Goal: Answer question/provide support

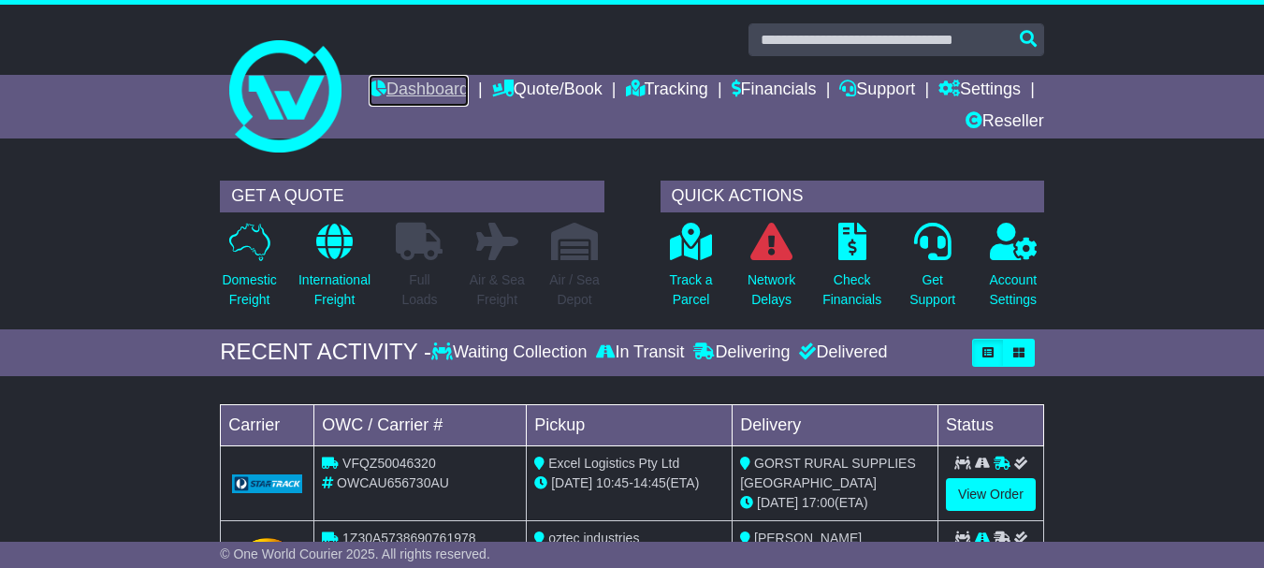
click at [469, 101] on link "Dashboard" at bounding box center [419, 91] width 100 height 32
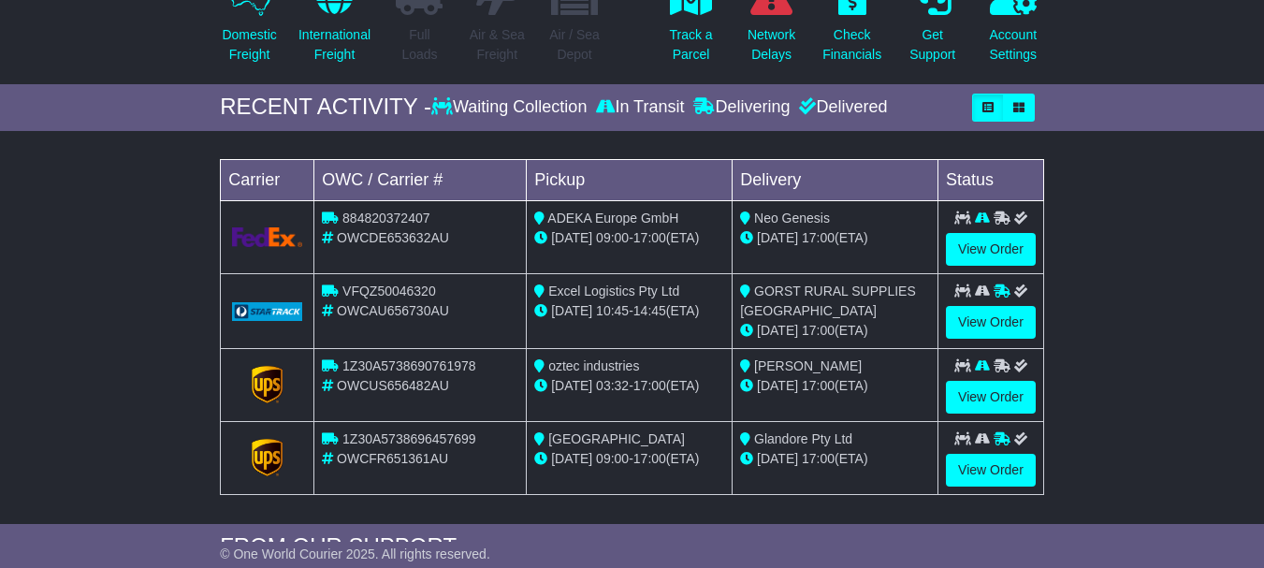
scroll to position [248, 0]
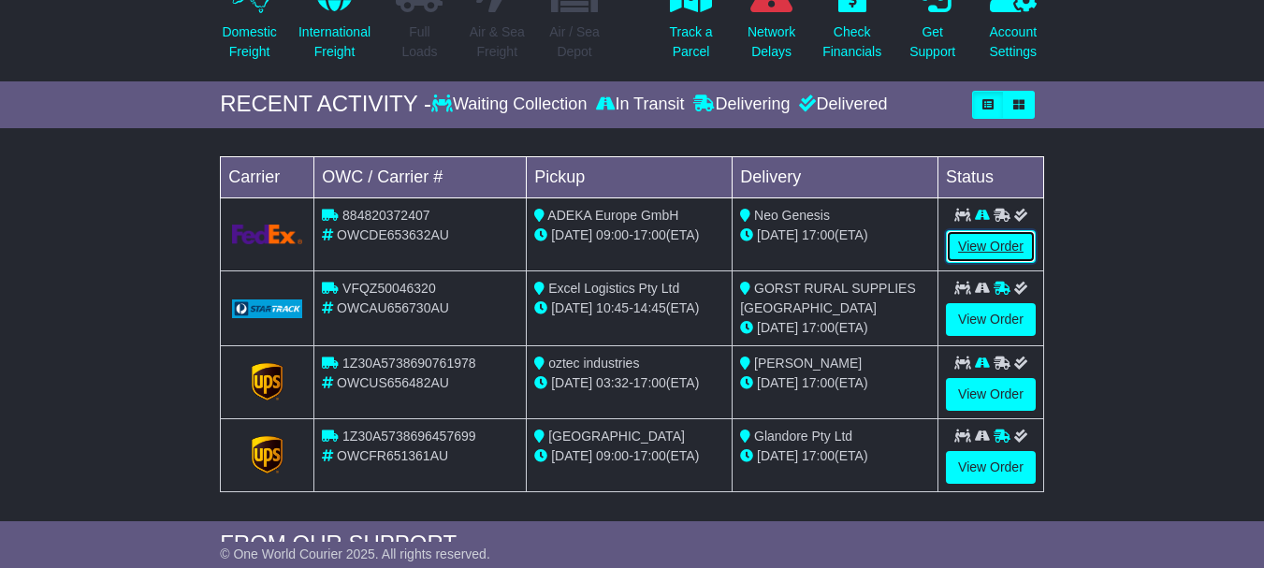
click at [982, 256] on link "View Order" at bounding box center [991, 246] width 90 height 33
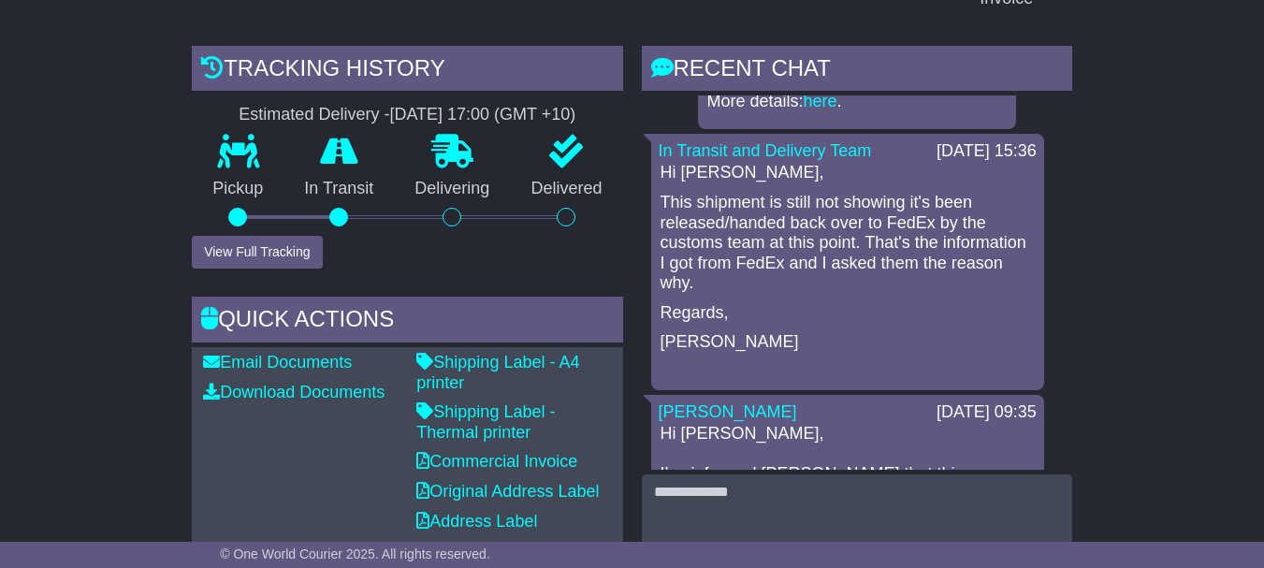
scroll to position [489, 0]
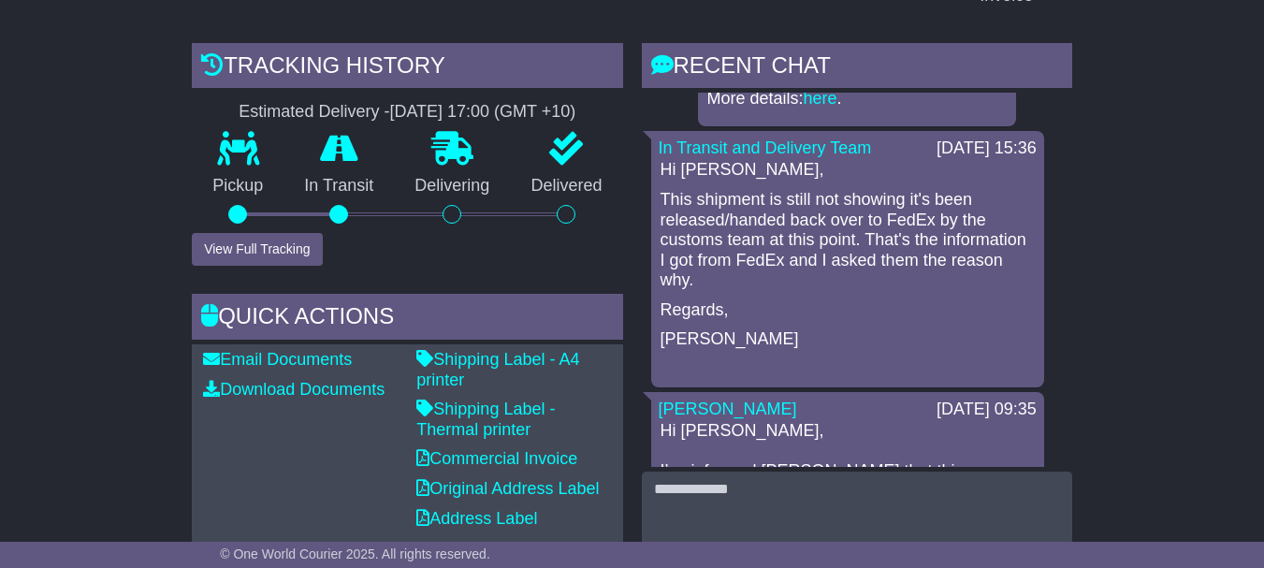
drag, startPoint x: 1199, startPoint y: 401, endPoint x: 1173, endPoint y: 322, distance: 83.7
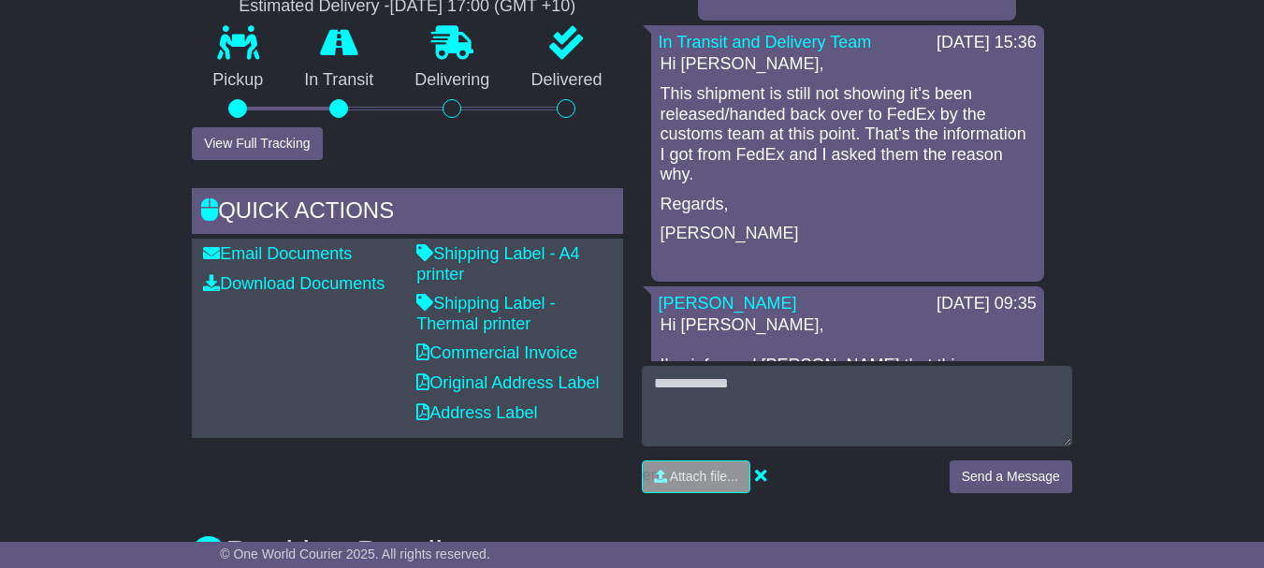
scroll to position [598, 0]
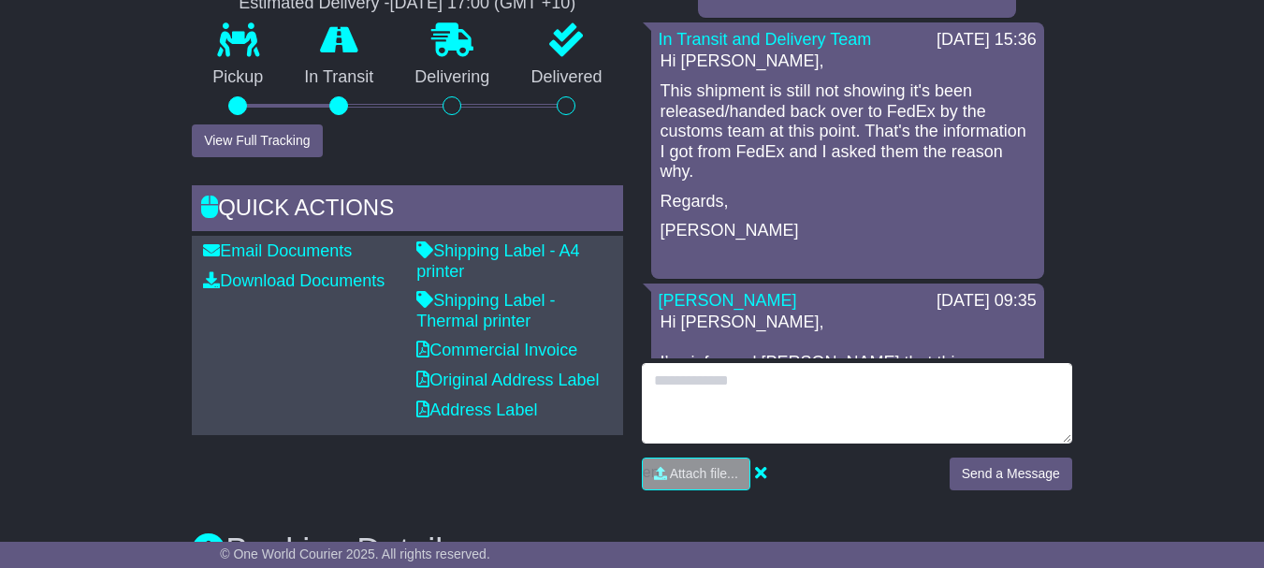
click at [788, 388] on textarea at bounding box center [857, 403] width 430 height 80
type textarea "**********"
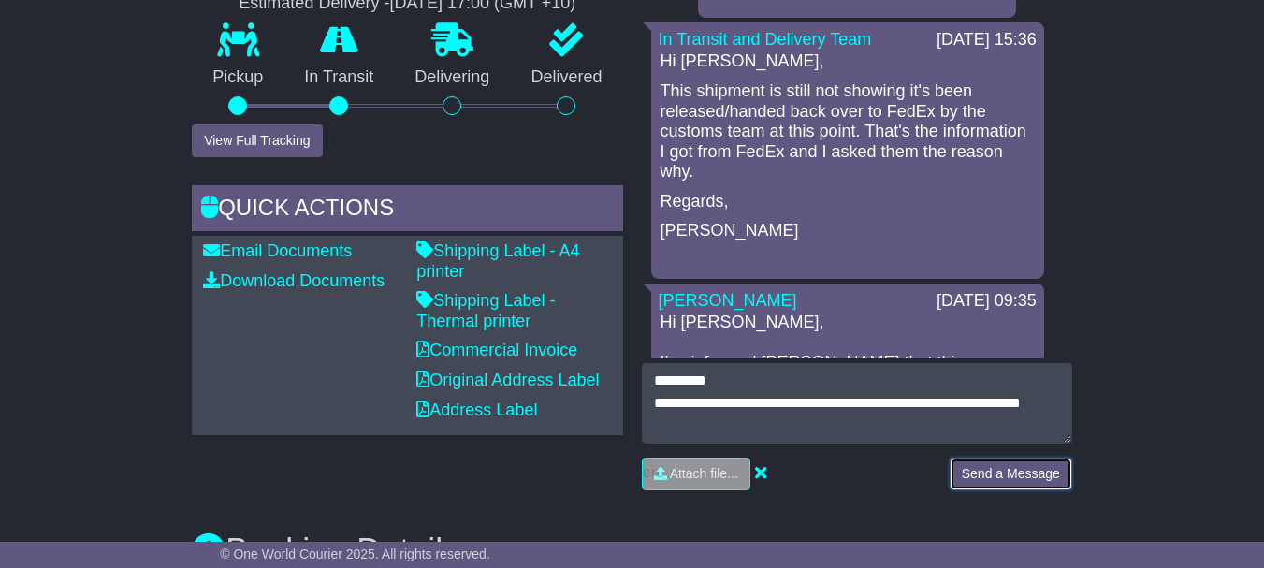
click at [1012, 471] on button "Send a Message" at bounding box center [1011, 473] width 123 height 33
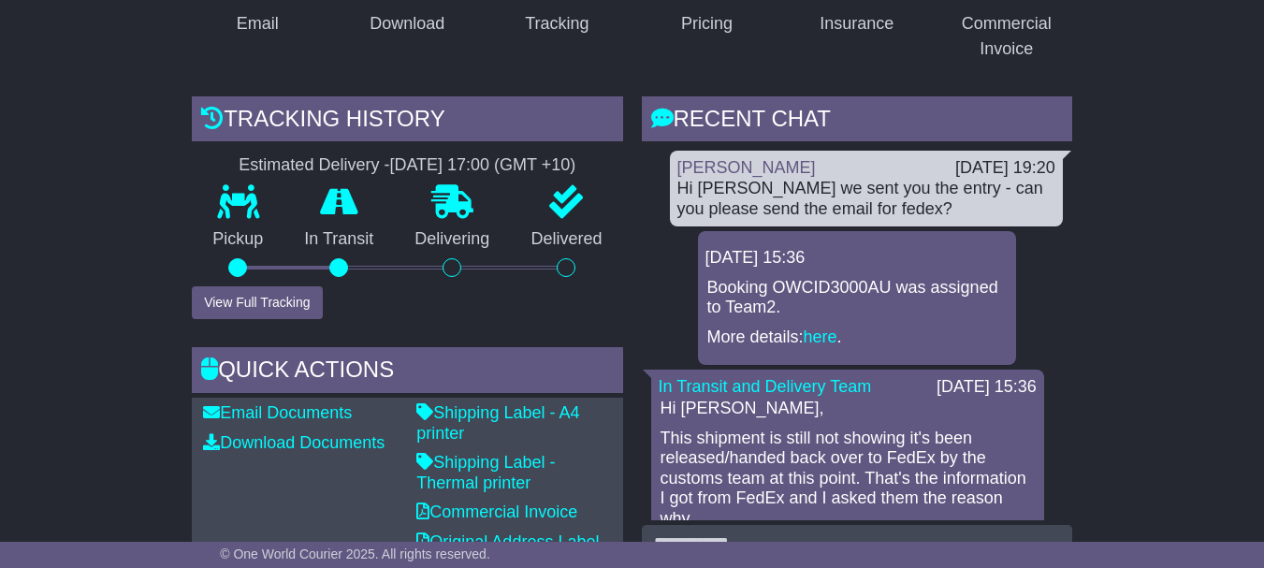
scroll to position [435, 0]
click at [825, 332] on link "here" at bounding box center [821, 337] width 34 height 19
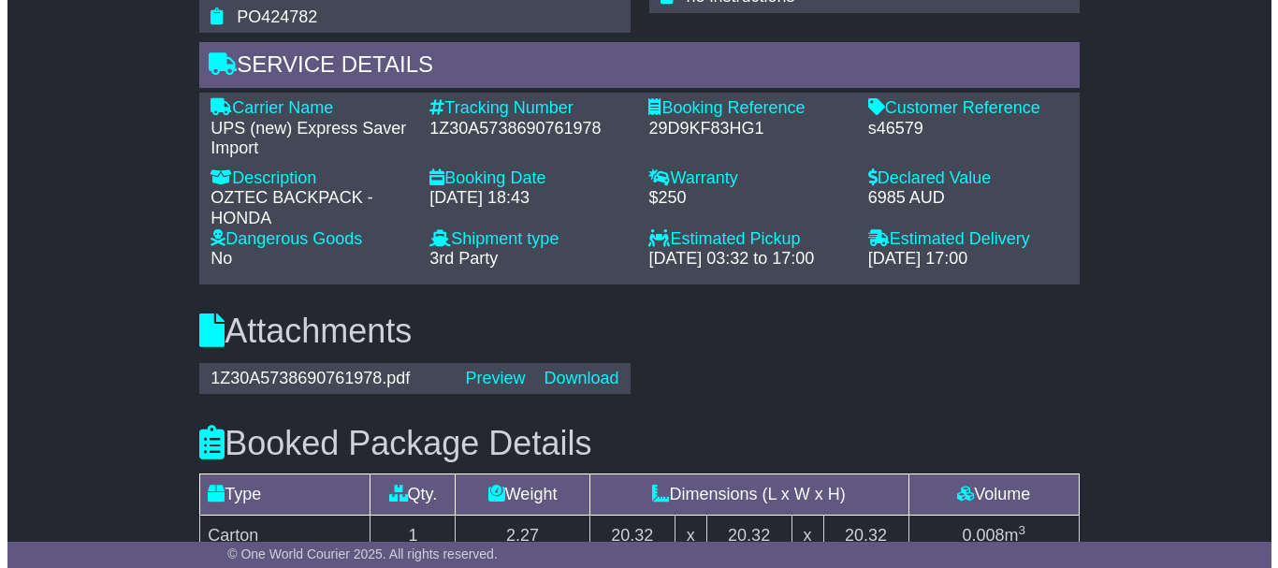
scroll to position [1345, 0]
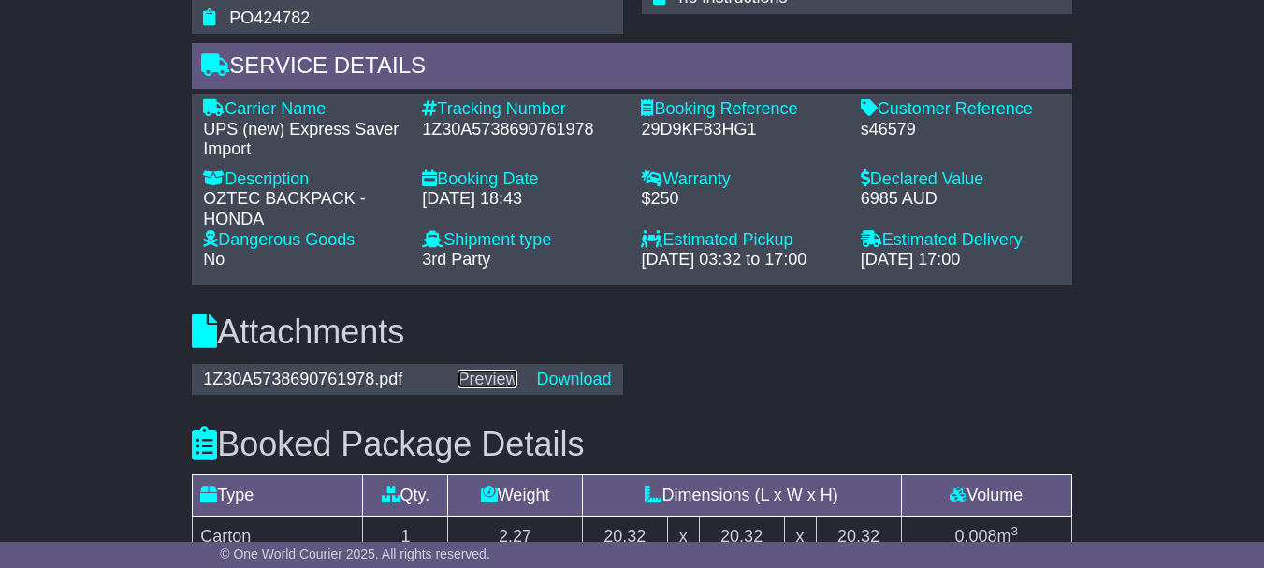
click at [469, 378] on link "Preview" at bounding box center [487, 379] width 60 height 19
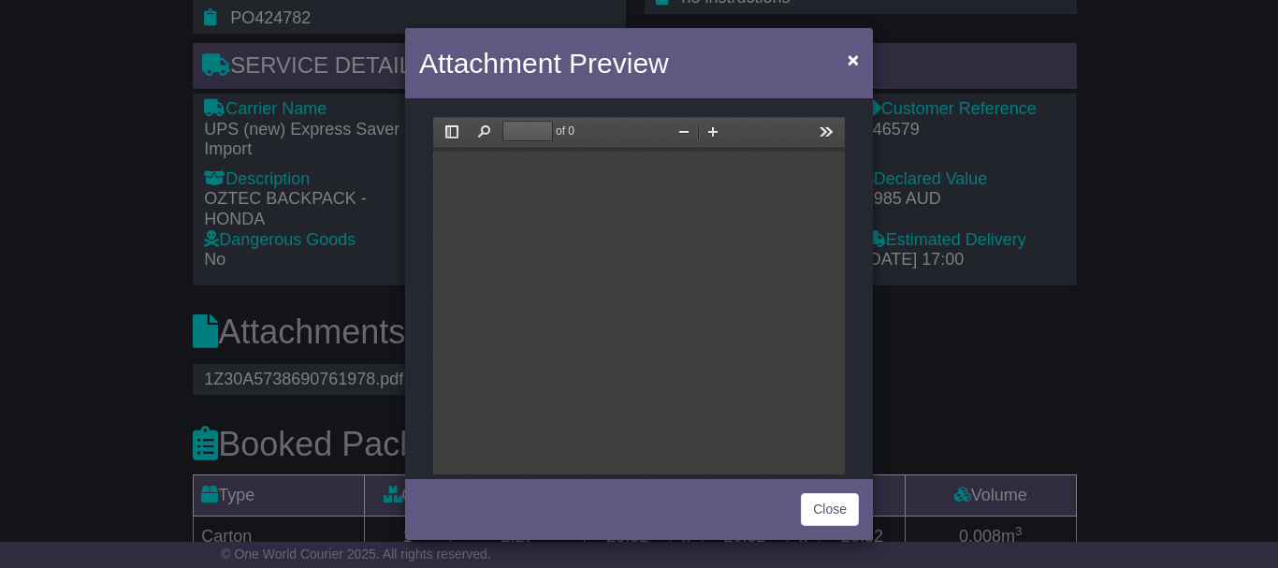
scroll to position [0, 0]
type input "*"
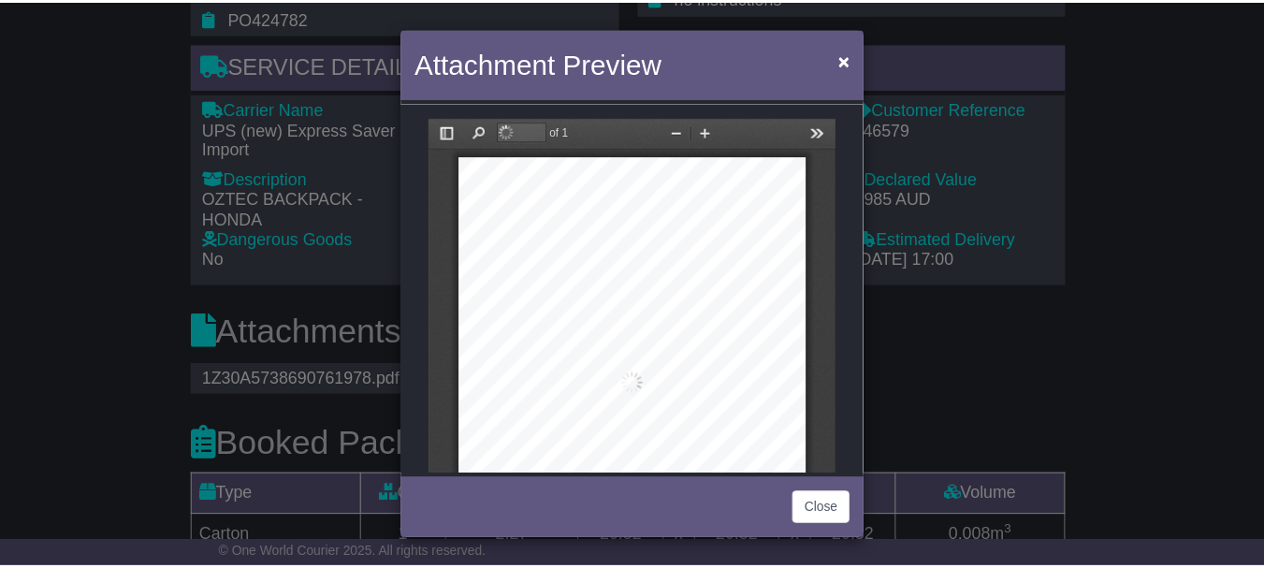
scroll to position [9, 0]
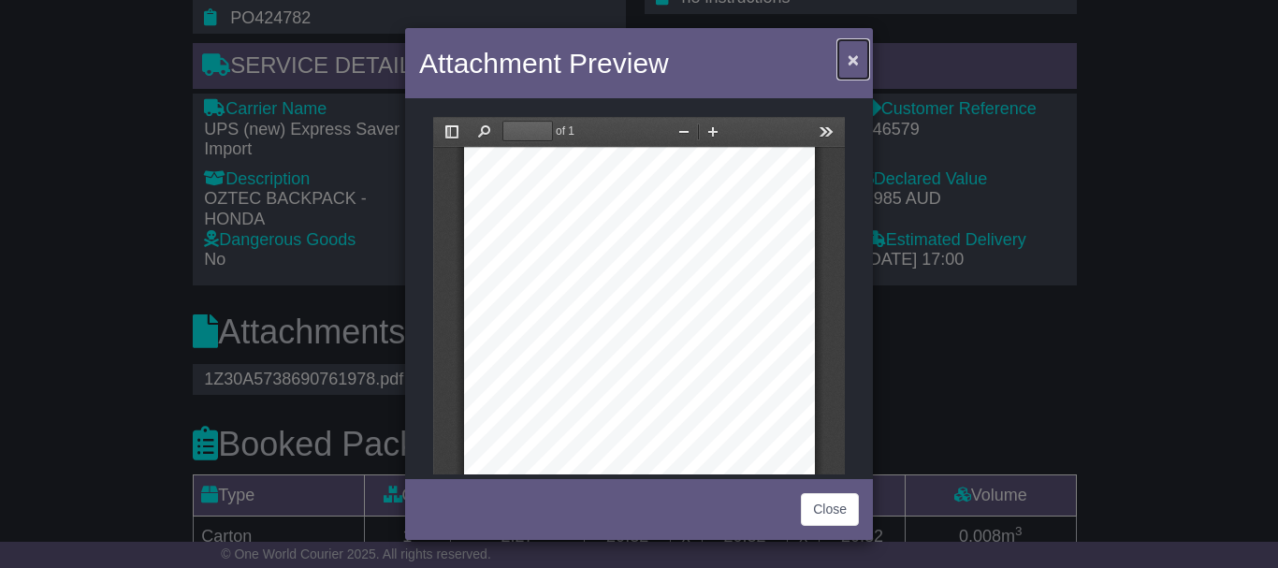
click at [856, 60] on span "×" at bounding box center [853, 60] width 11 height 22
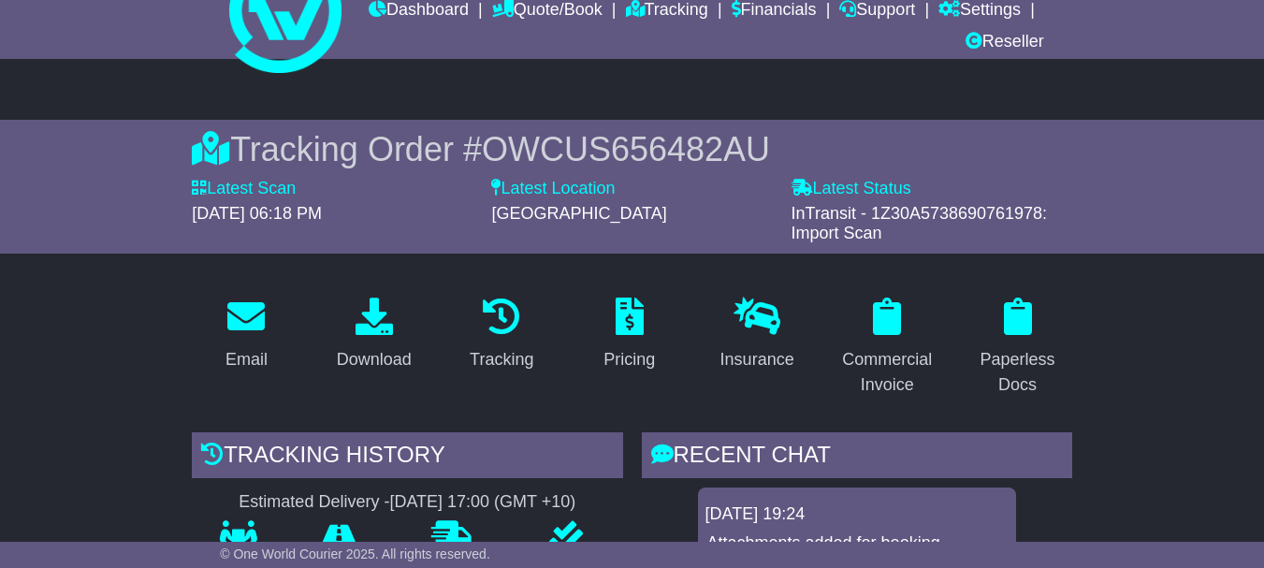
scroll to position [0, 0]
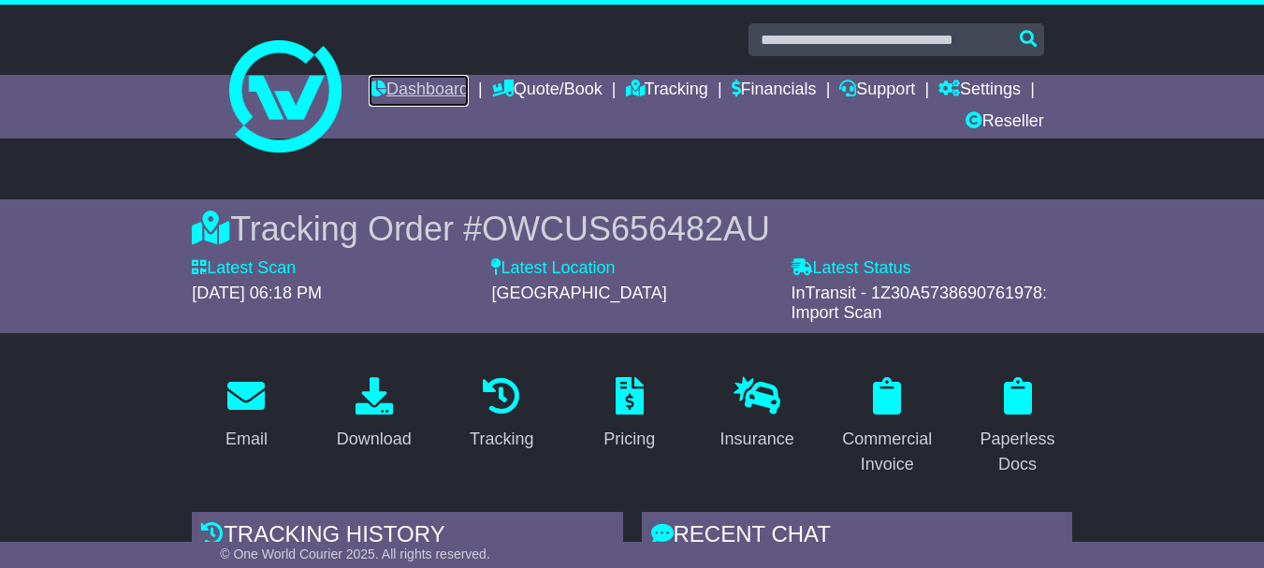
click at [469, 96] on link "Dashboard" at bounding box center [419, 91] width 100 height 32
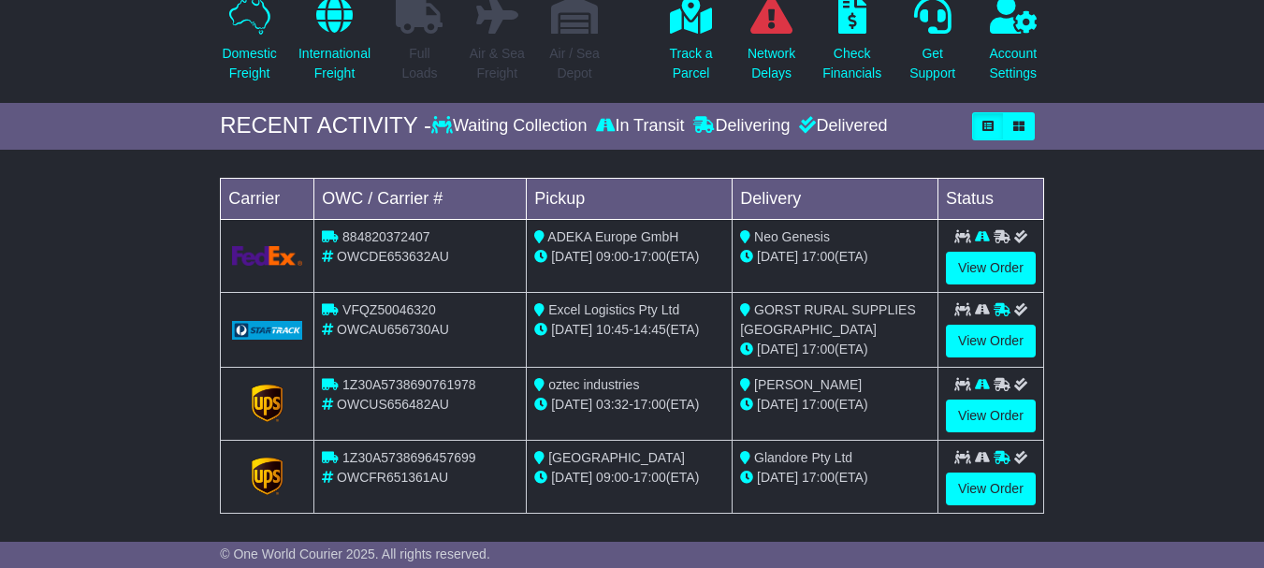
scroll to position [228, 0]
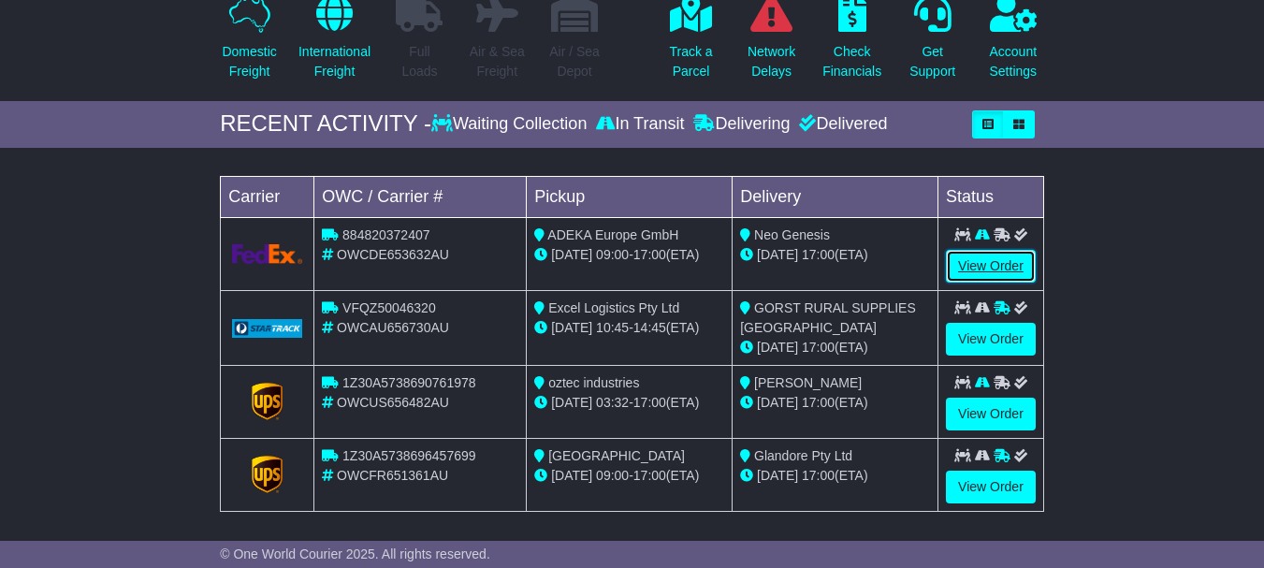
click at [983, 264] on link "View Order" at bounding box center [991, 266] width 90 height 33
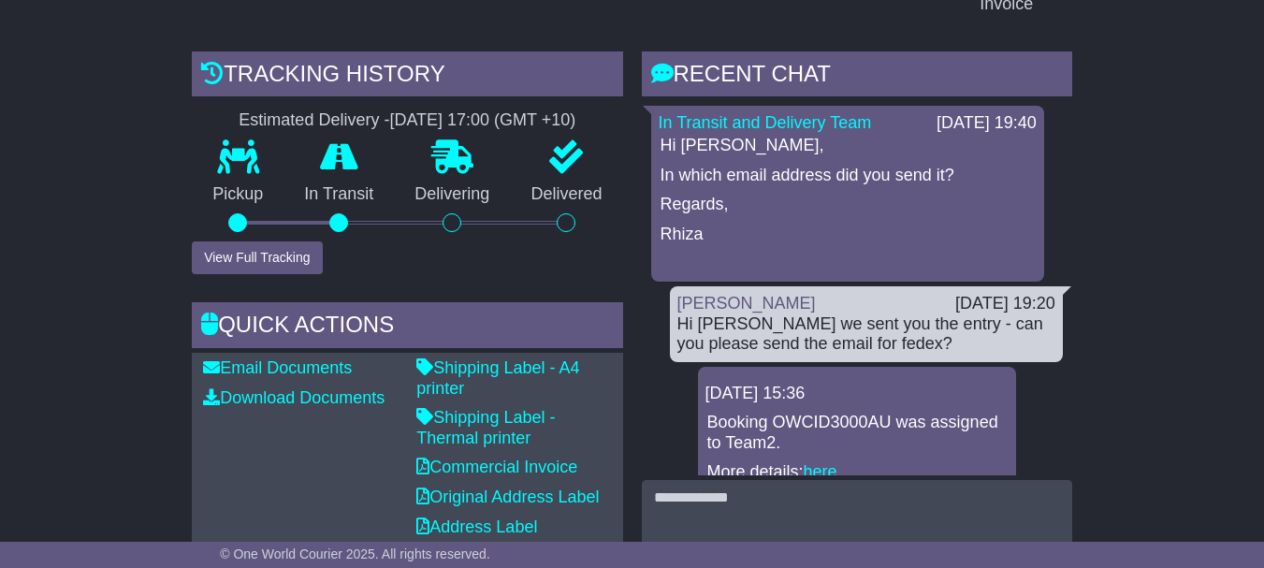
scroll to position [482, 0]
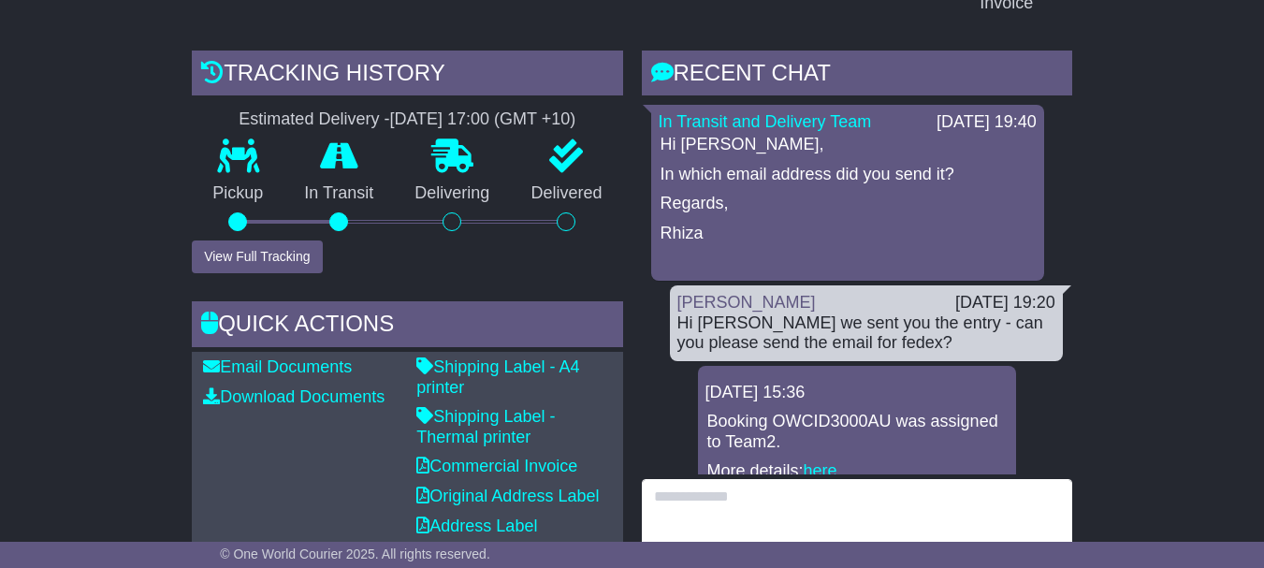
click at [830, 504] on textarea at bounding box center [857, 519] width 430 height 80
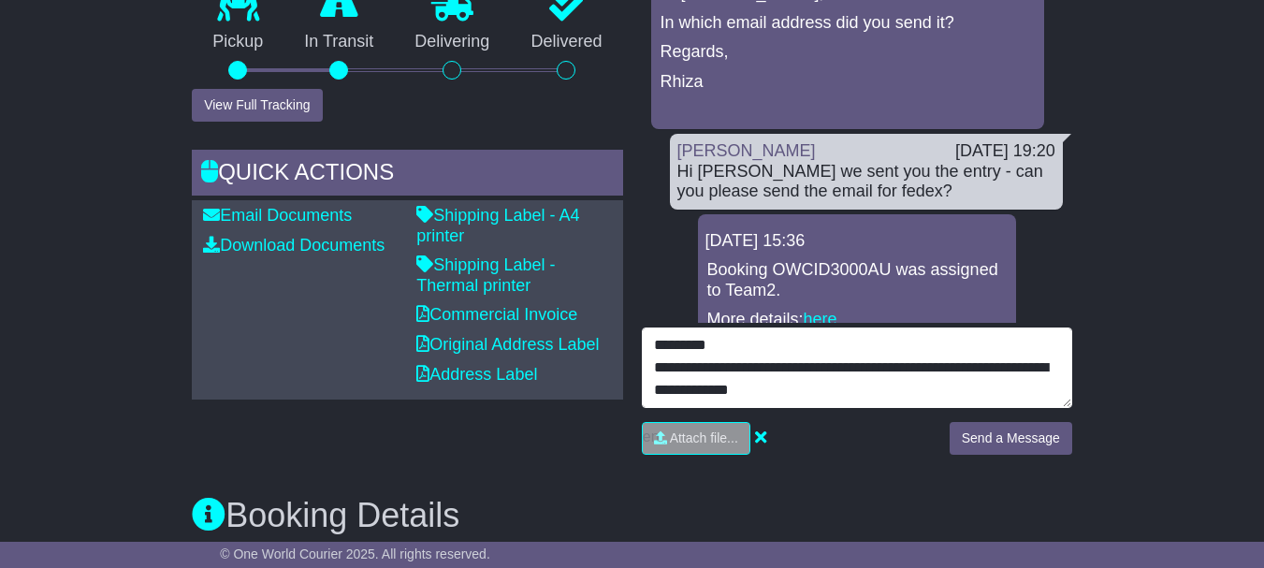
scroll to position [631, 0]
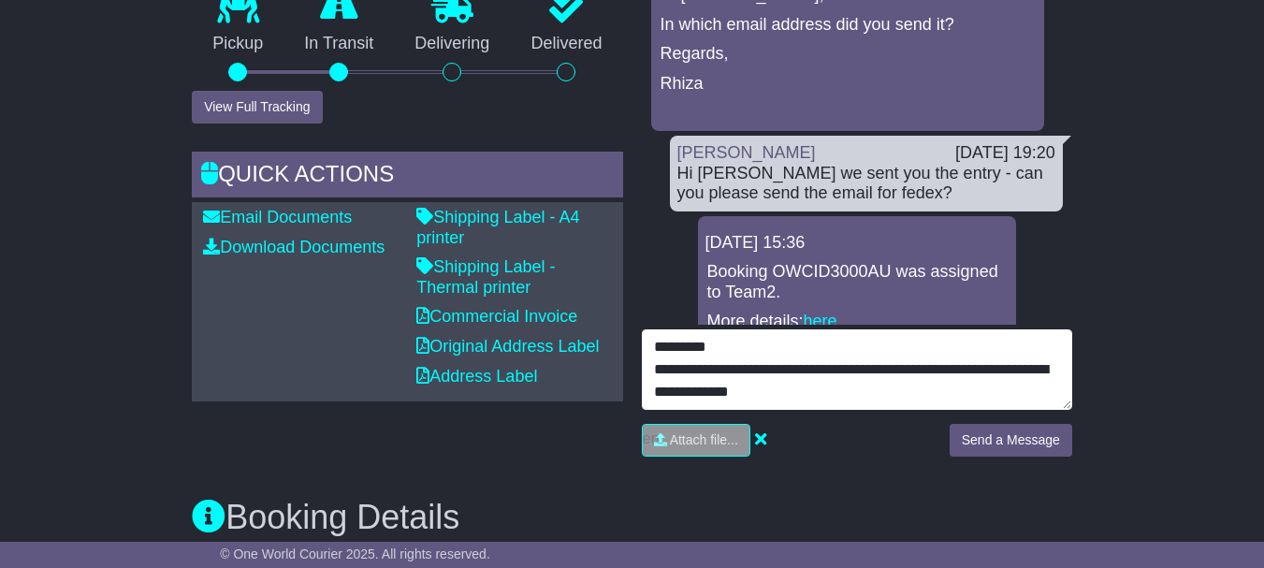
type textarea "**********"
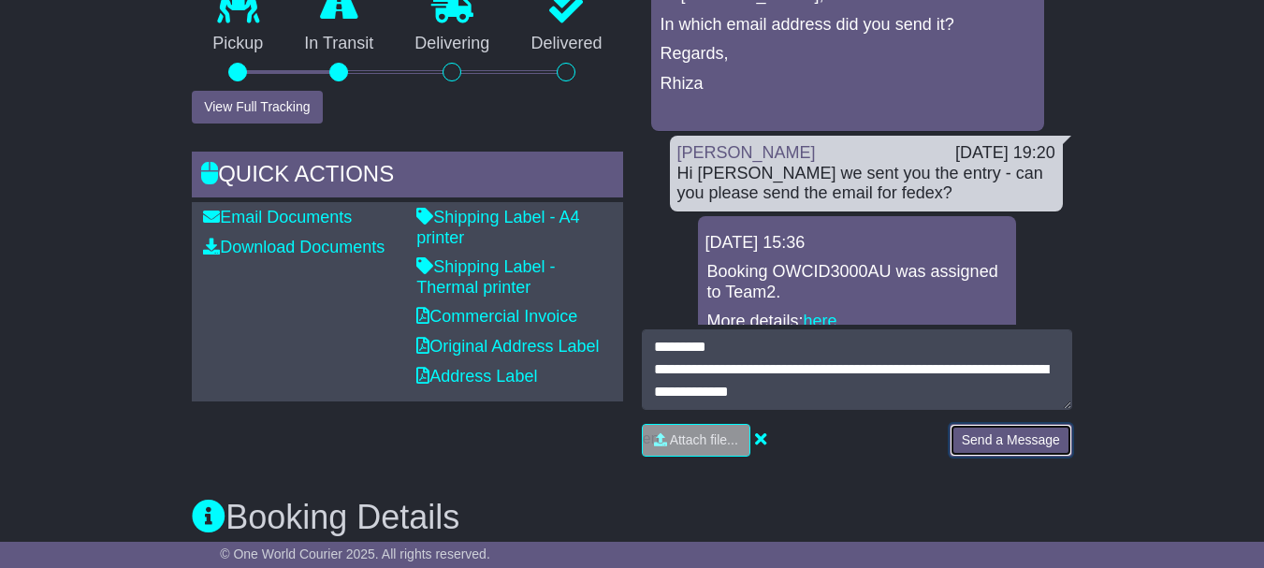
click at [998, 433] on button "Send a Message" at bounding box center [1011, 440] width 123 height 33
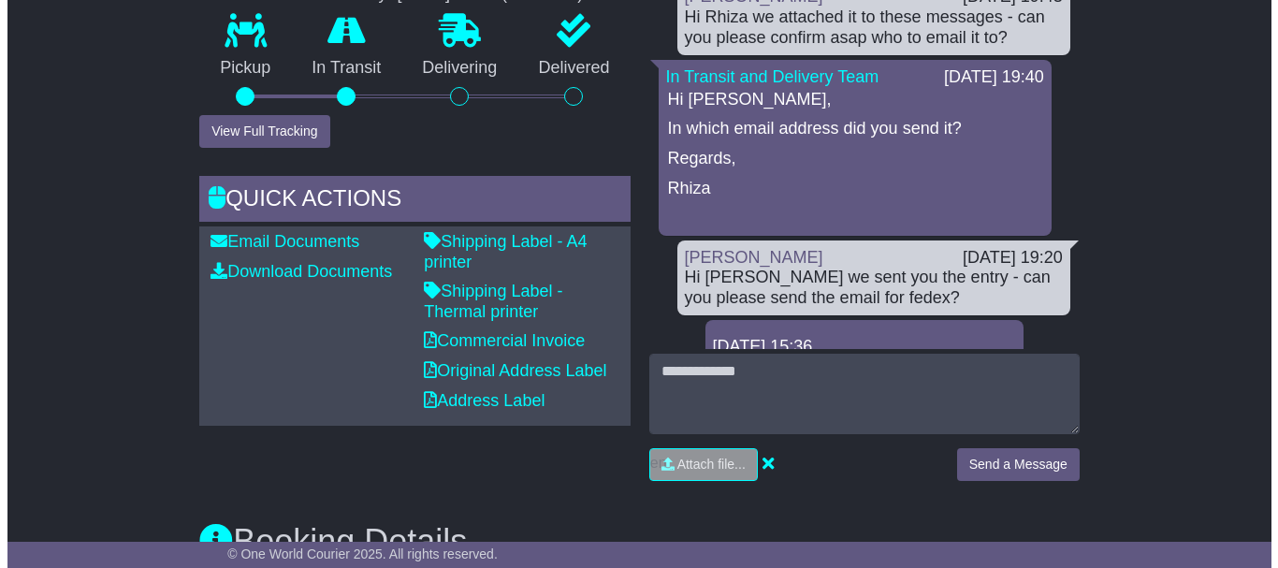
scroll to position [604, 0]
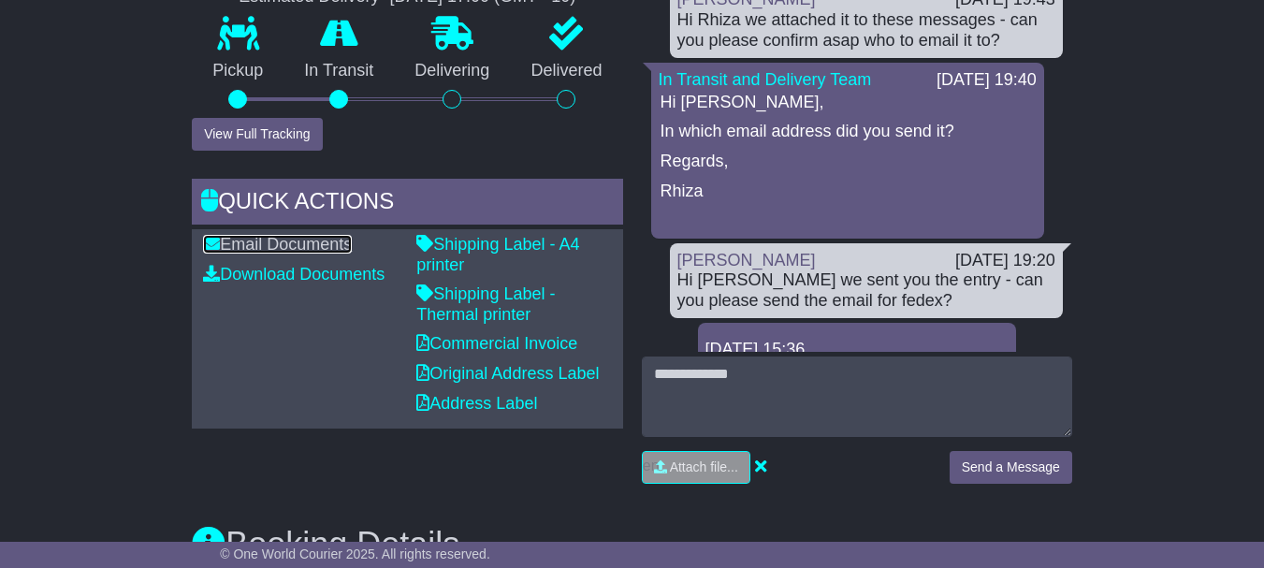
click at [294, 240] on link "Email Documents" at bounding box center [277, 244] width 149 height 19
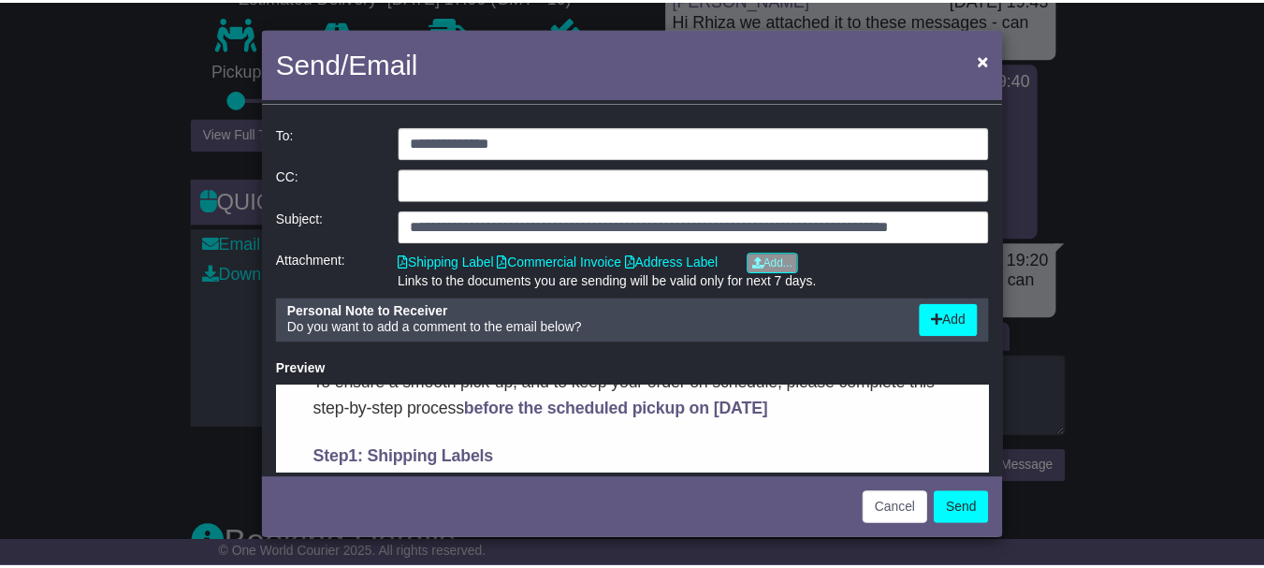
scroll to position [298, 0]
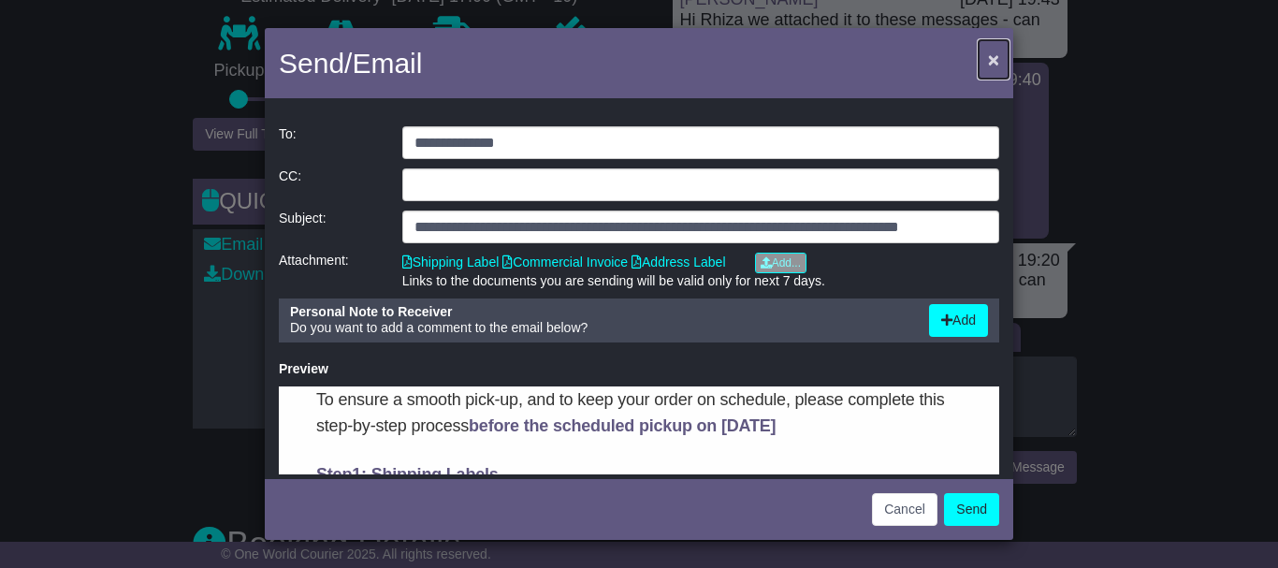
click at [997, 57] on span "×" at bounding box center [993, 60] width 11 height 22
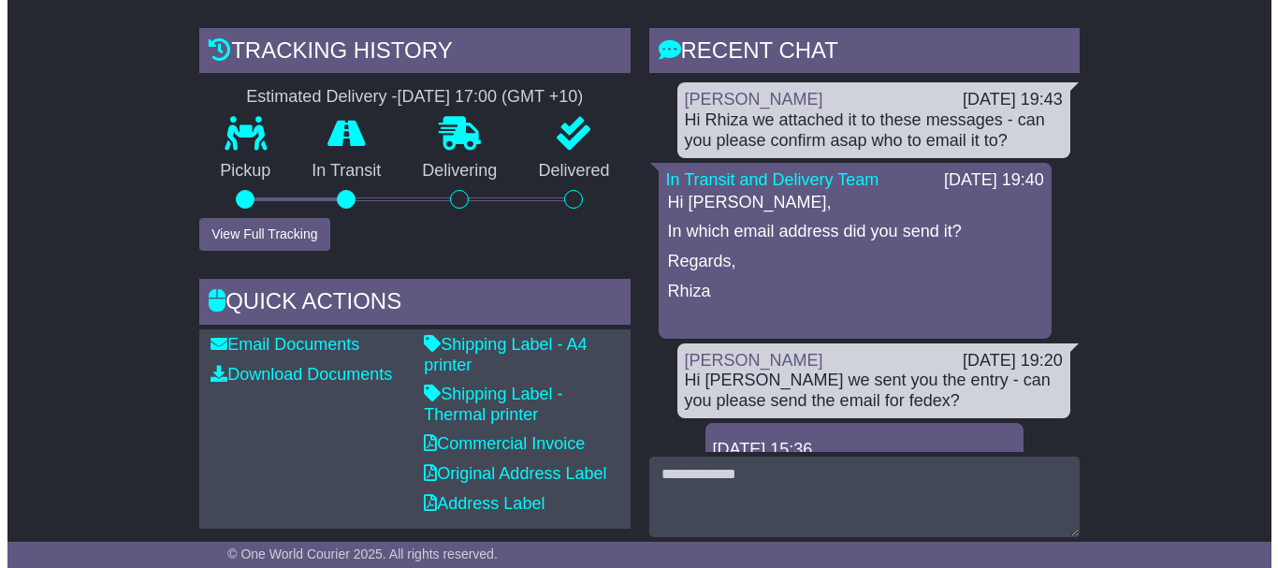
scroll to position [476, 0]
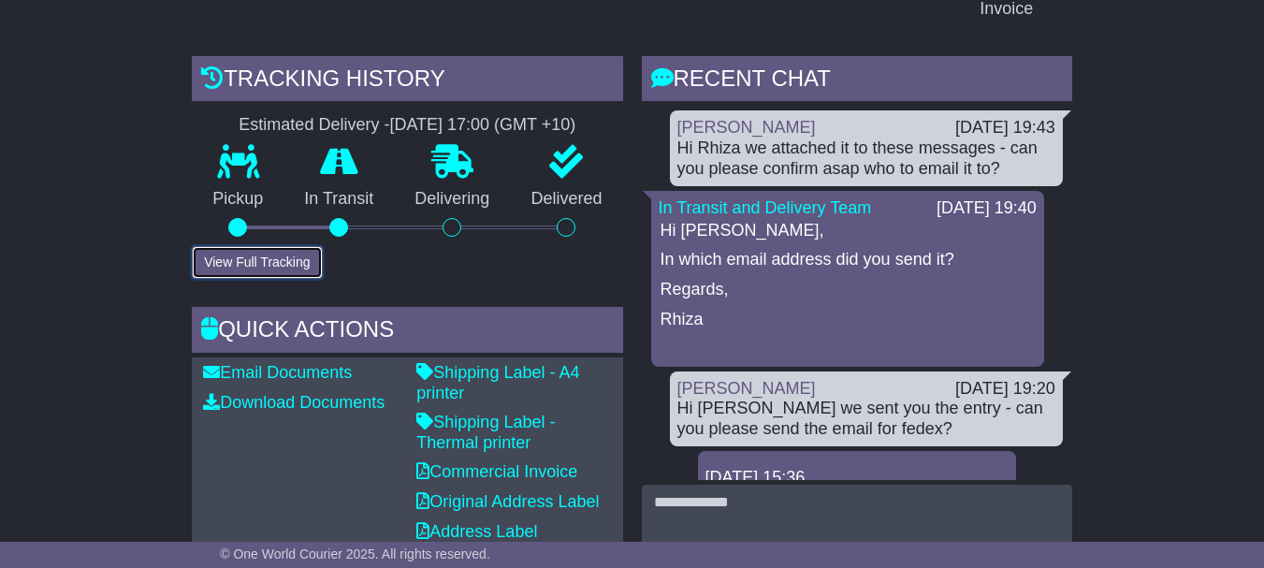
click at [241, 257] on button "View Full Tracking" at bounding box center [257, 262] width 130 height 33
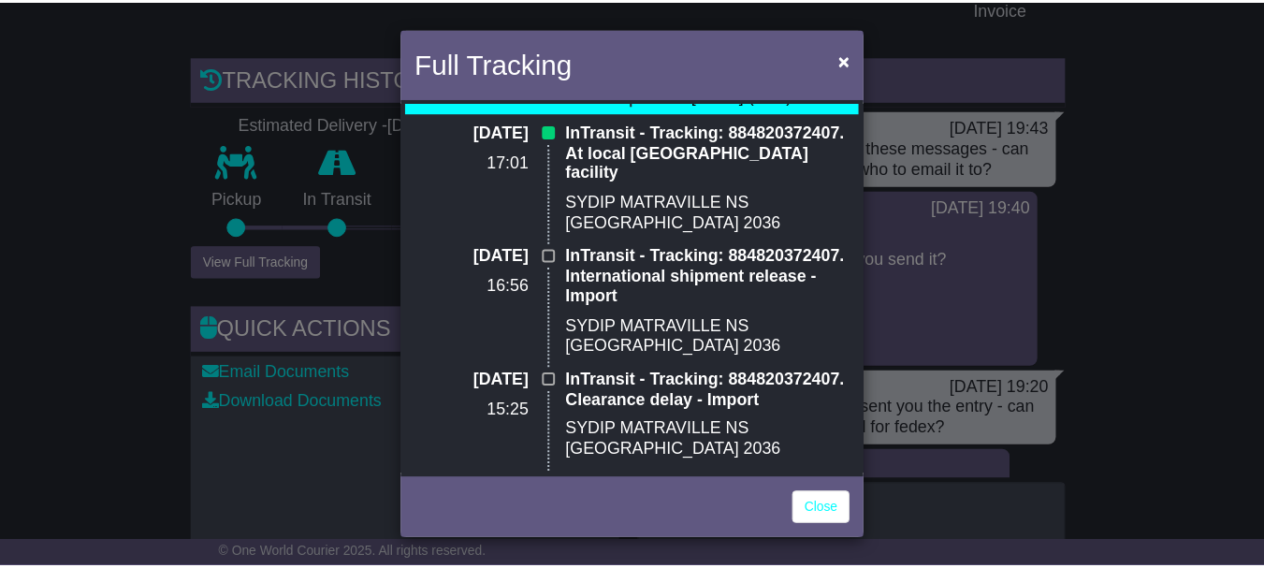
scroll to position [0, 0]
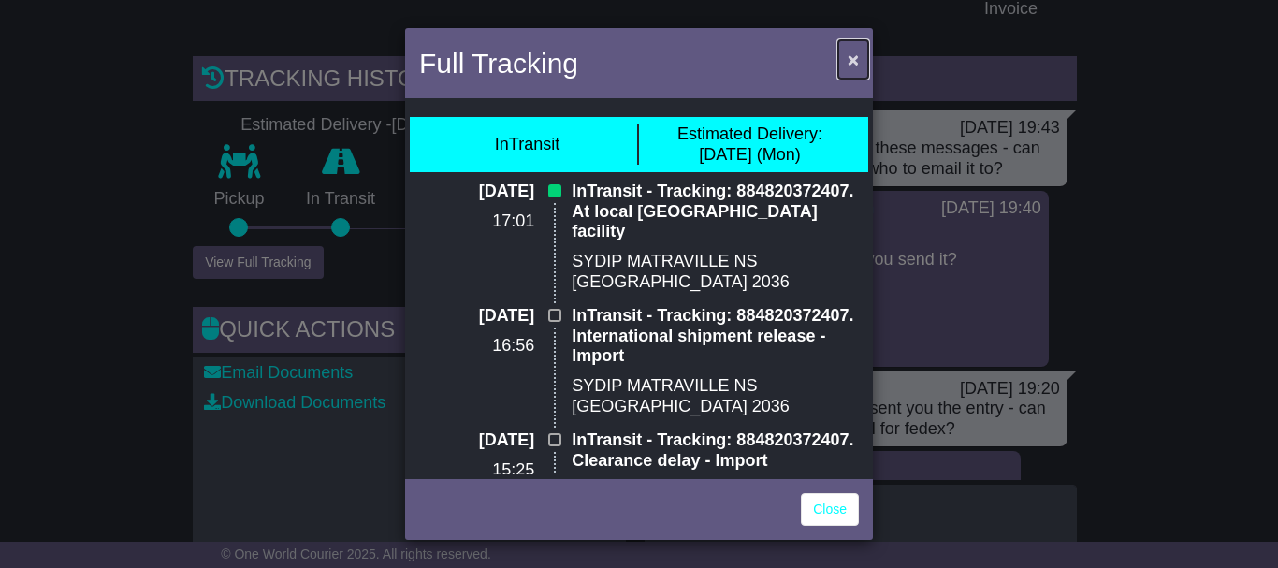
click at [863, 56] on button "×" at bounding box center [853, 59] width 30 height 38
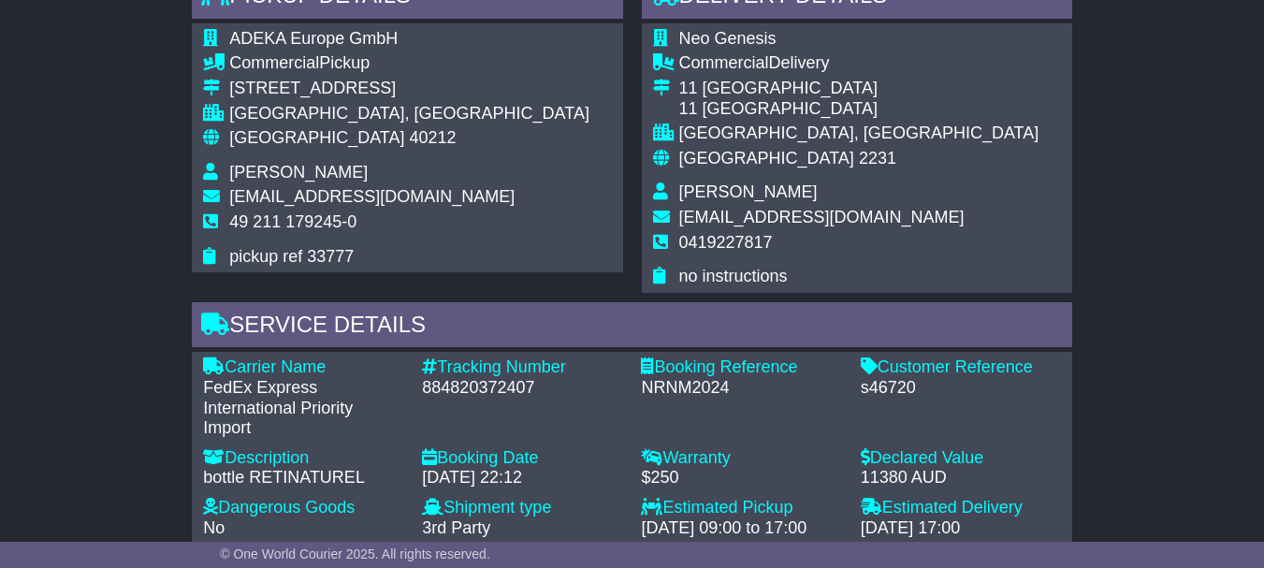
scroll to position [1207, 0]
click at [485, 241] on div "ADEKA Europe GmbH Commercial Pickup Berliner Allee 22 DUESSELDORF, NRW Germany …" at bounding box center [407, 146] width 430 height 249
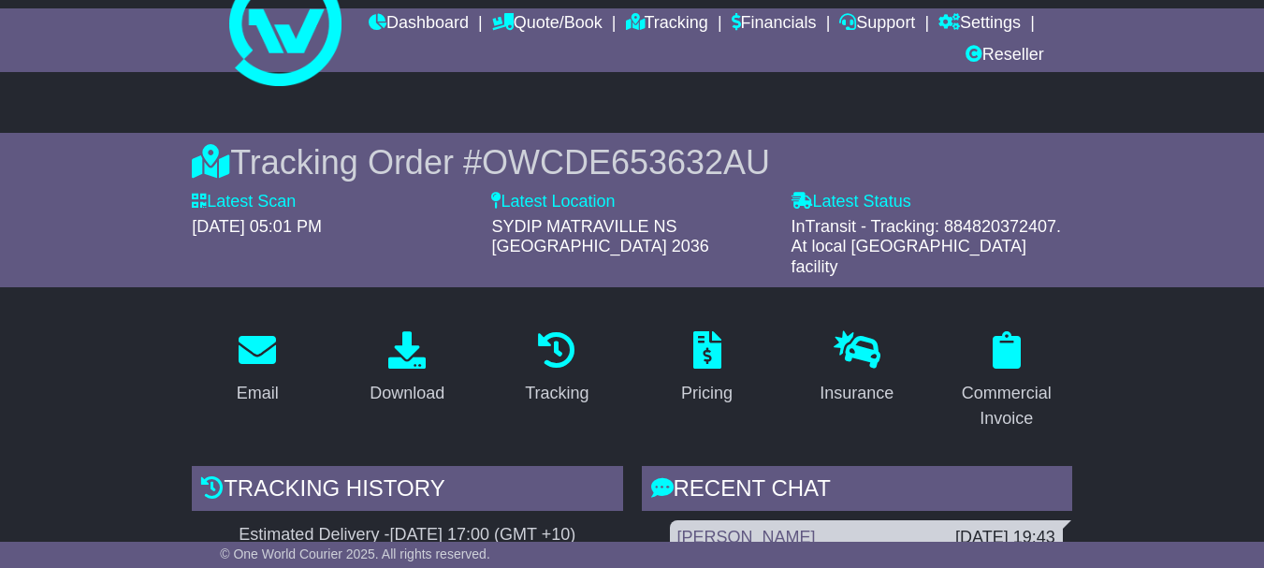
scroll to position [0, 0]
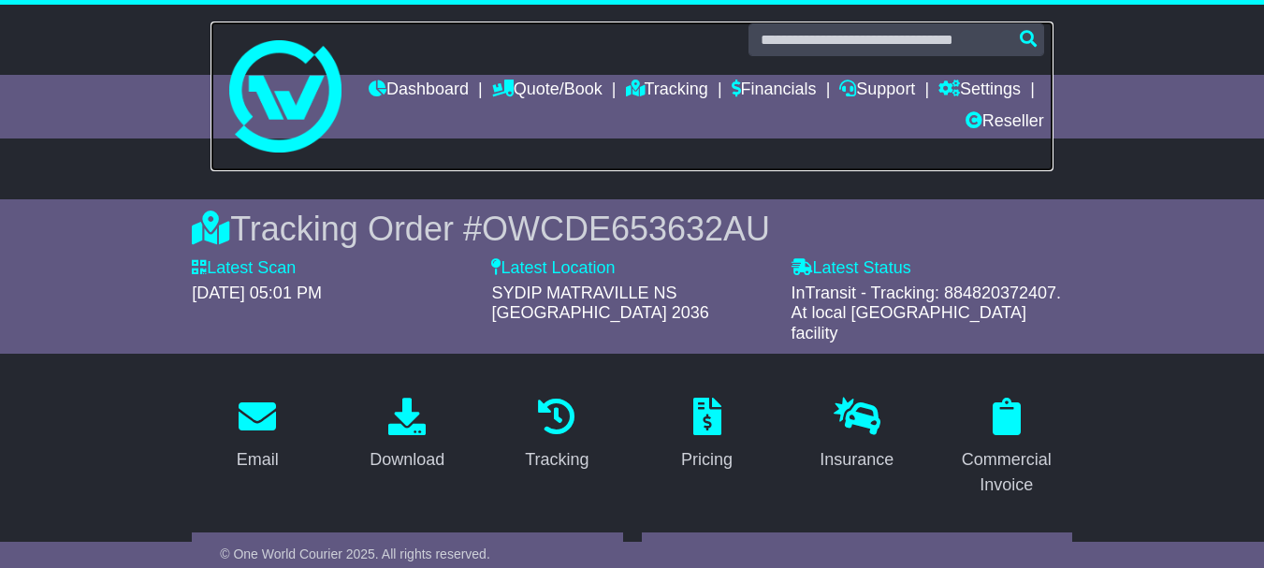
click at [489, 72] on link at bounding box center [631, 97] width 843 height 150
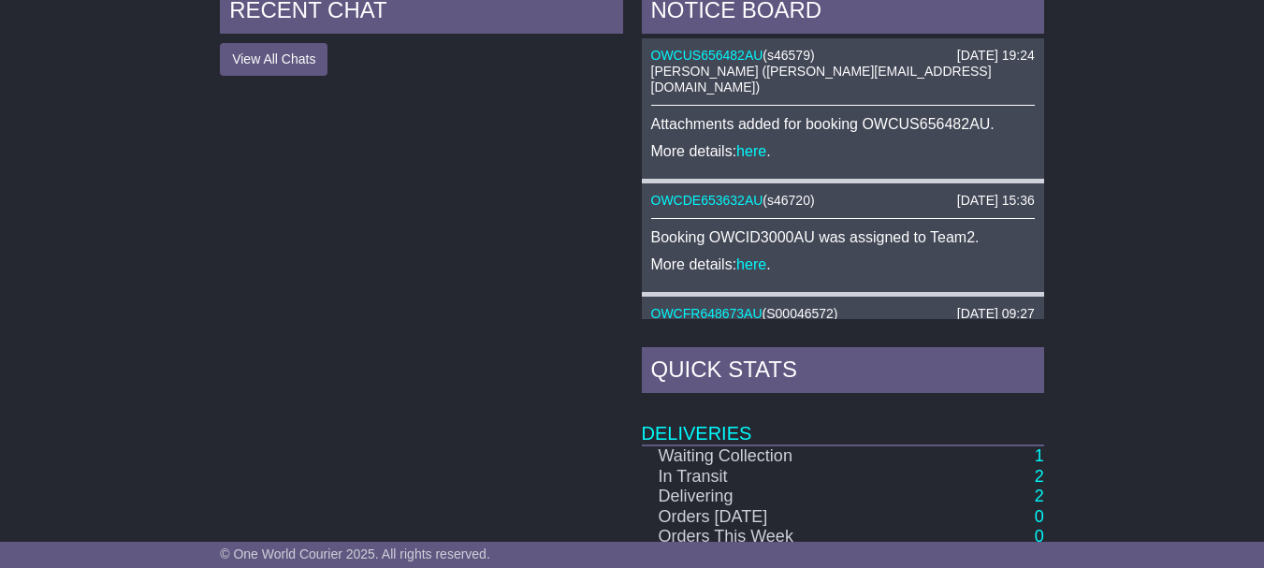
scroll to position [846, 0]
click at [754, 255] on link "here" at bounding box center [751, 263] width 30 height 16
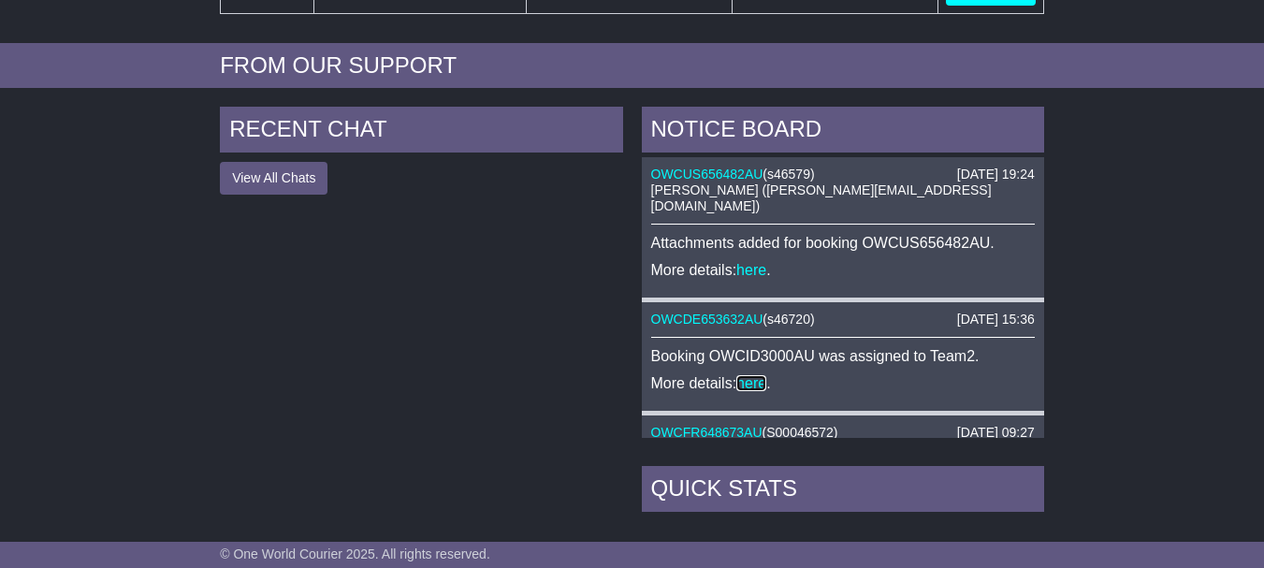
scroll to position [725, 0]
click at [264, 197] on div "RECENT CHAT View All Chats Hide All Chats" at bounding box center [420, 501] width 421 height 787
click at [265, 179] on button "View All Chats" at bounding box center [274, 179] width 108 height 33
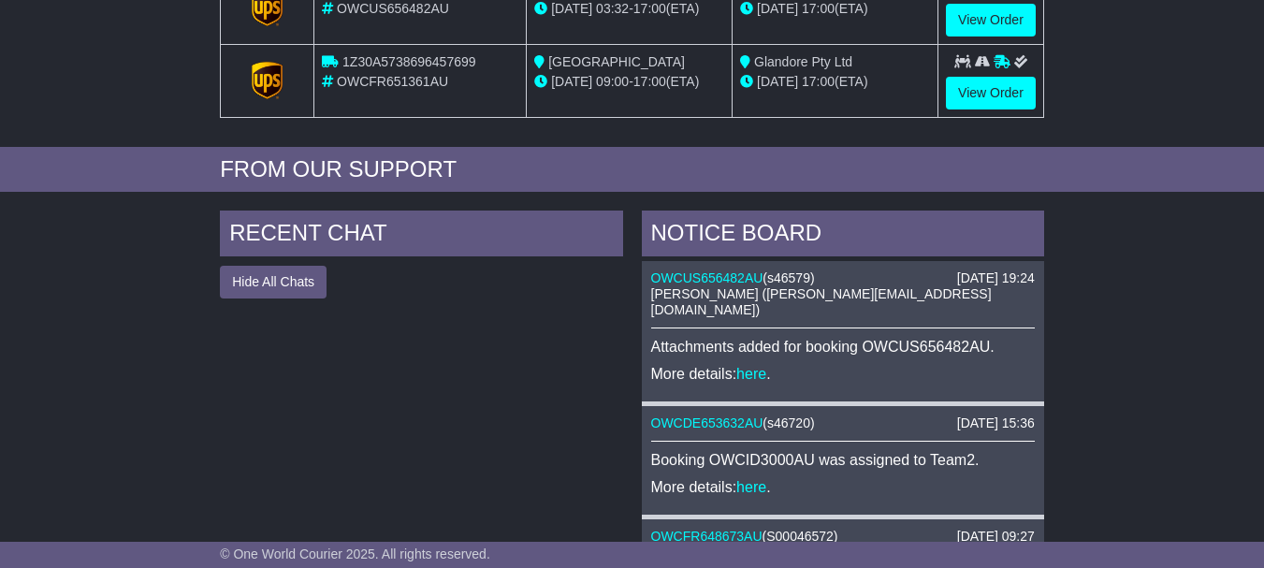
scroll to position [641, 0]
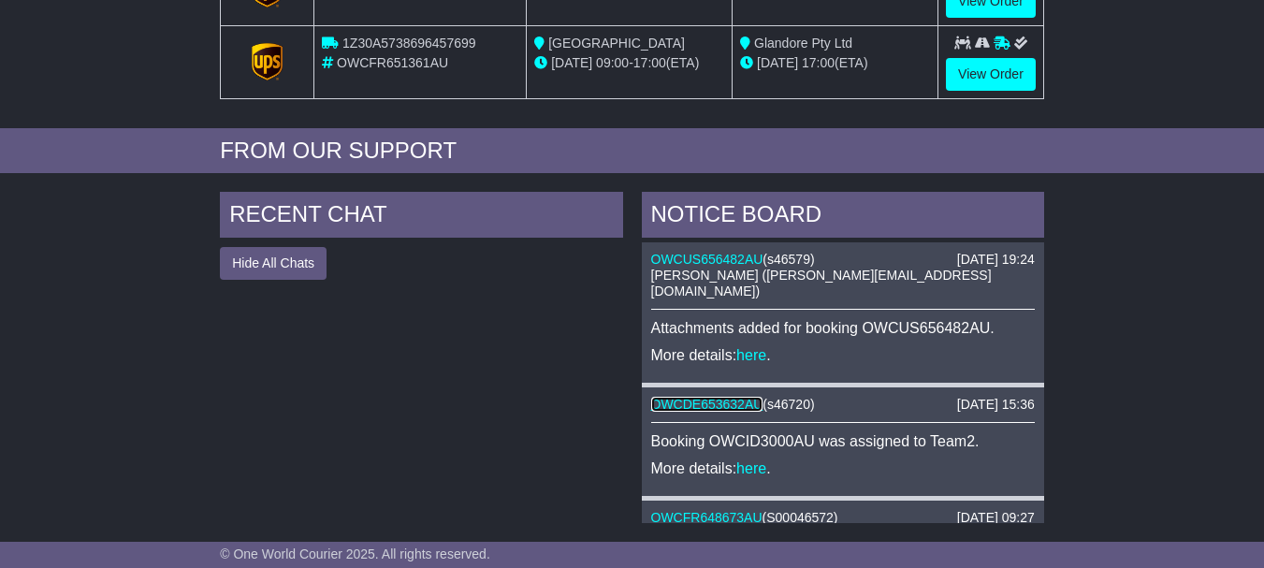
click at [732, 397] on link "OWCDE653632AU" at bounding box center [707, 404] width 112 height 15
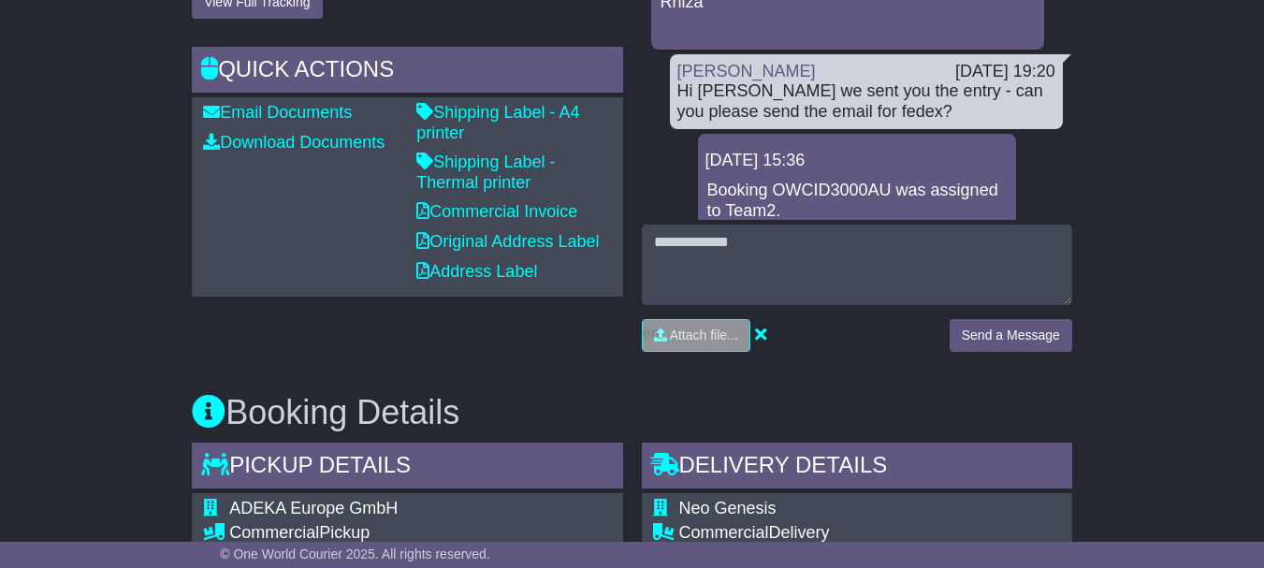
scroll to position [733, 0]
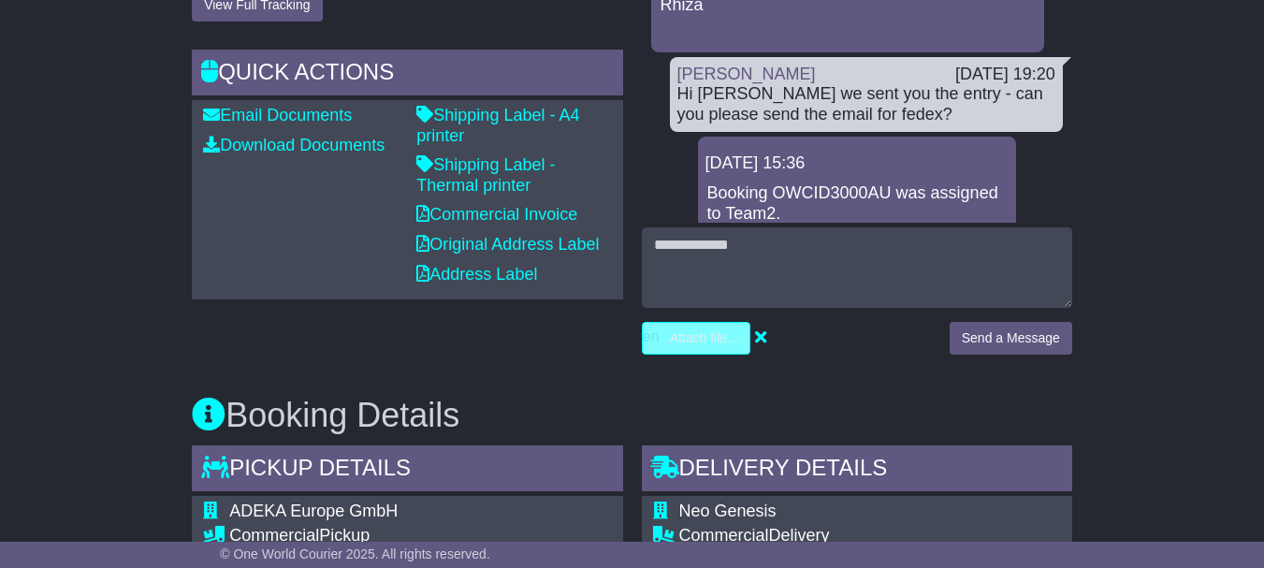
click at [705, 331] on input "file" at bounding box center [607, 338] width 283 height 31
click at [716, 338] on input "file" at bounding box center [607, 338] width 283 height 31
type input "**********"
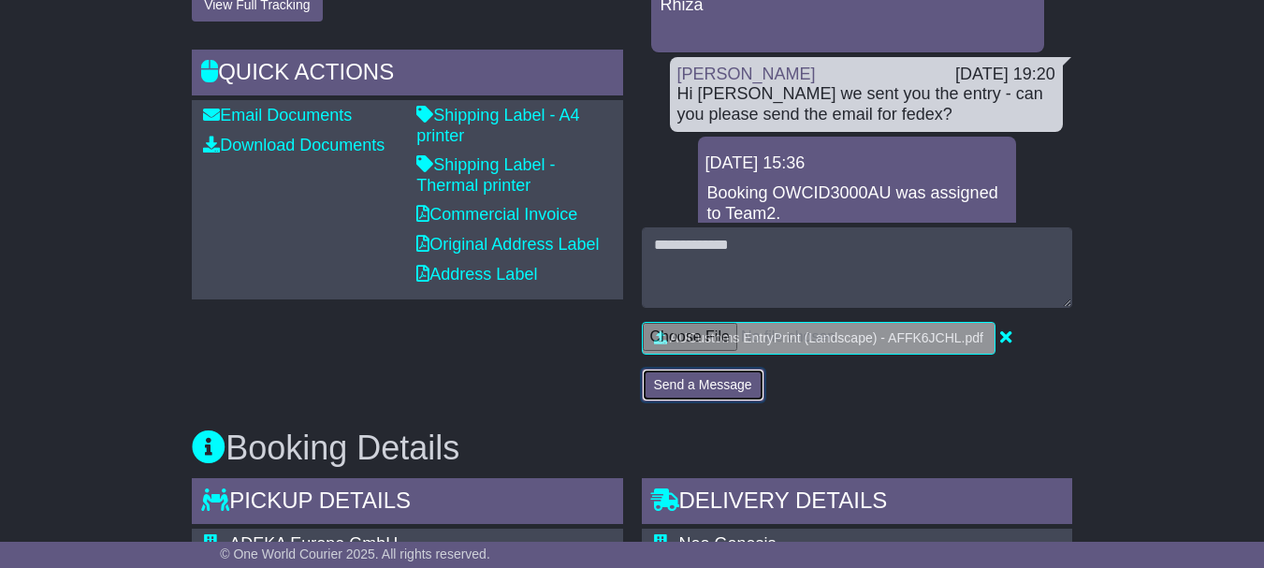
click at [684, 385] on button "Send a Message" at bounding box center [703, 385] width 123 height 33
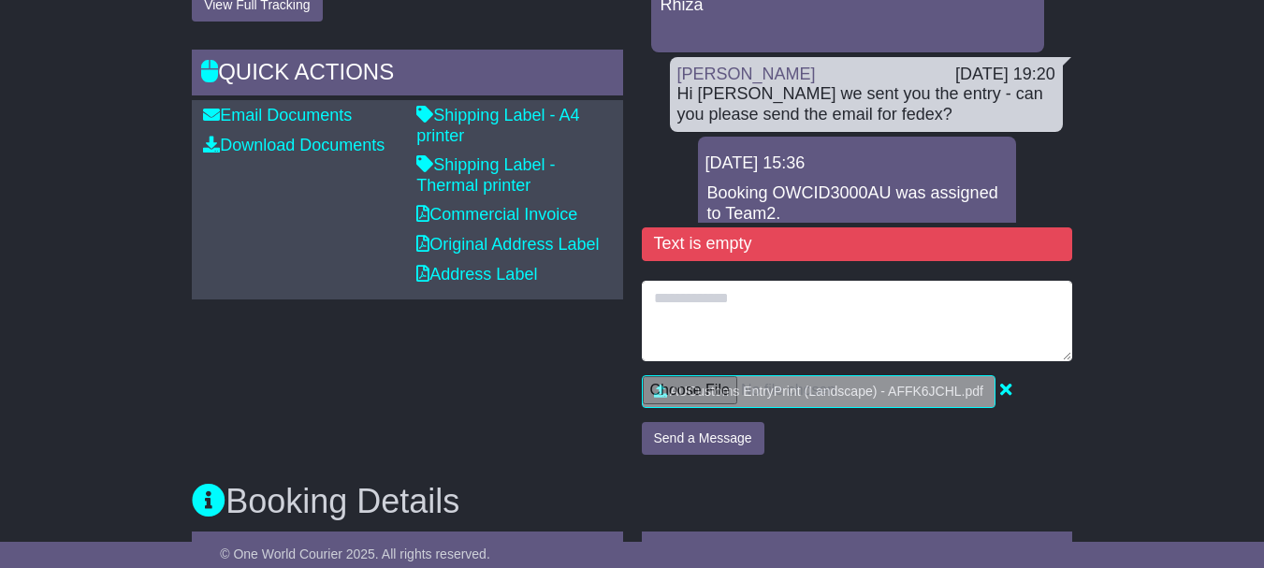
click at [799, 317] on textarea at bounding box center [857, 321] width 430 height 80
type textarea "**********"
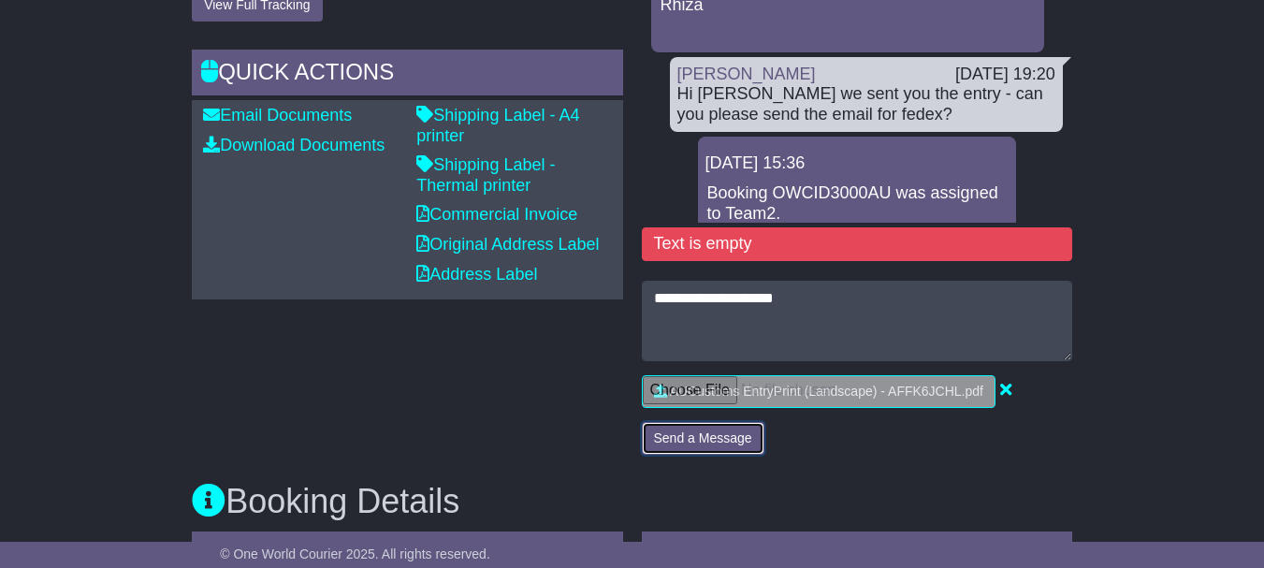
click at [726, 443] on button "Send a Message" at bounding box center [703, 438] width 123 height 33
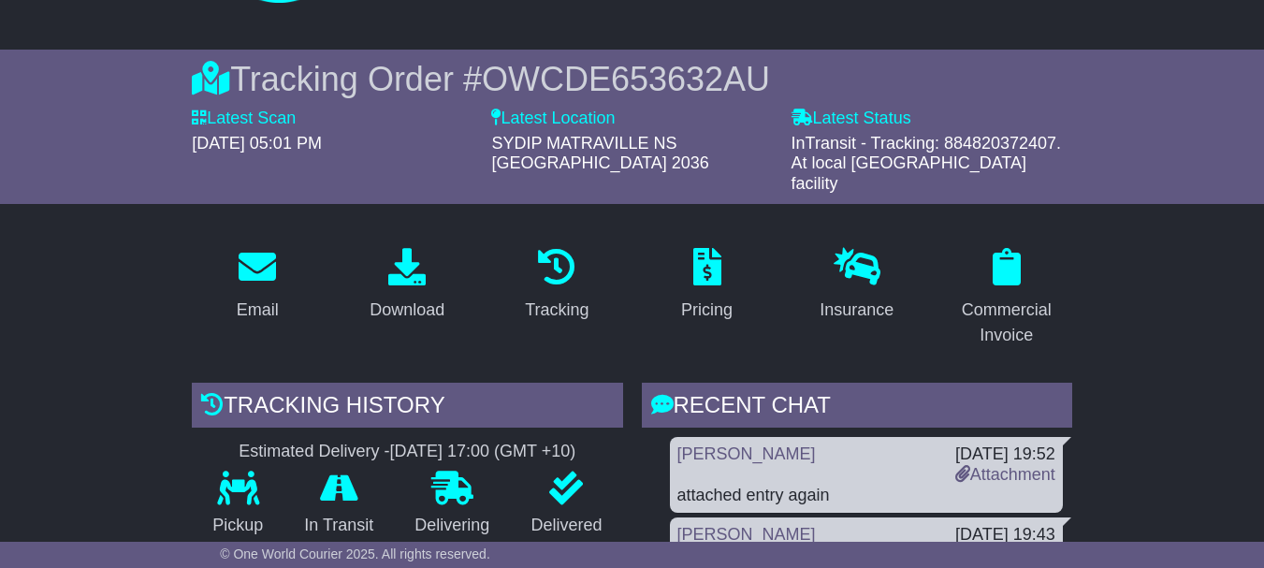
scroll to position [149, 0]
